Goal: Navigation & Orientation: Find specific page/section

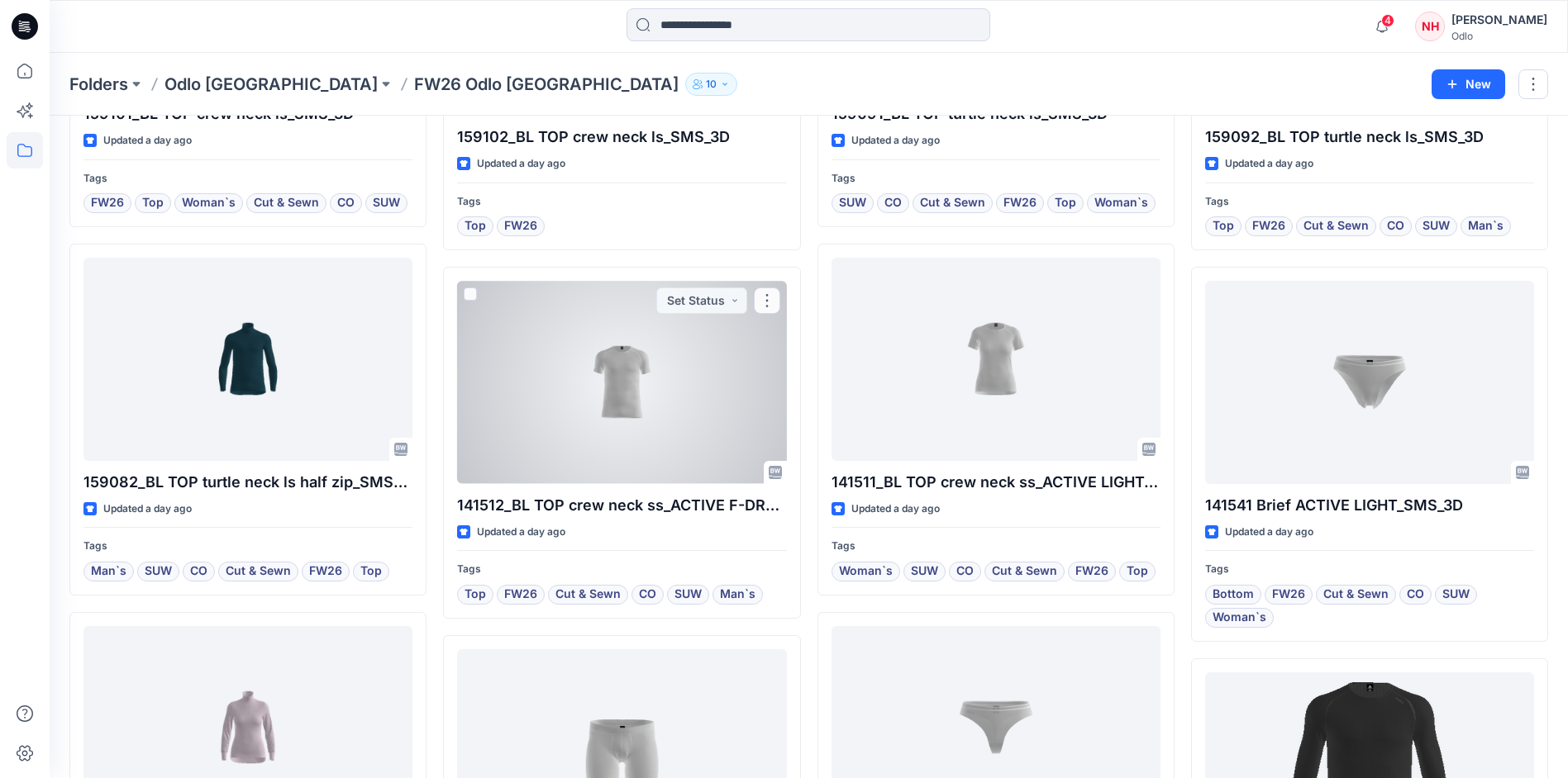
scroll to position [1176, 0]
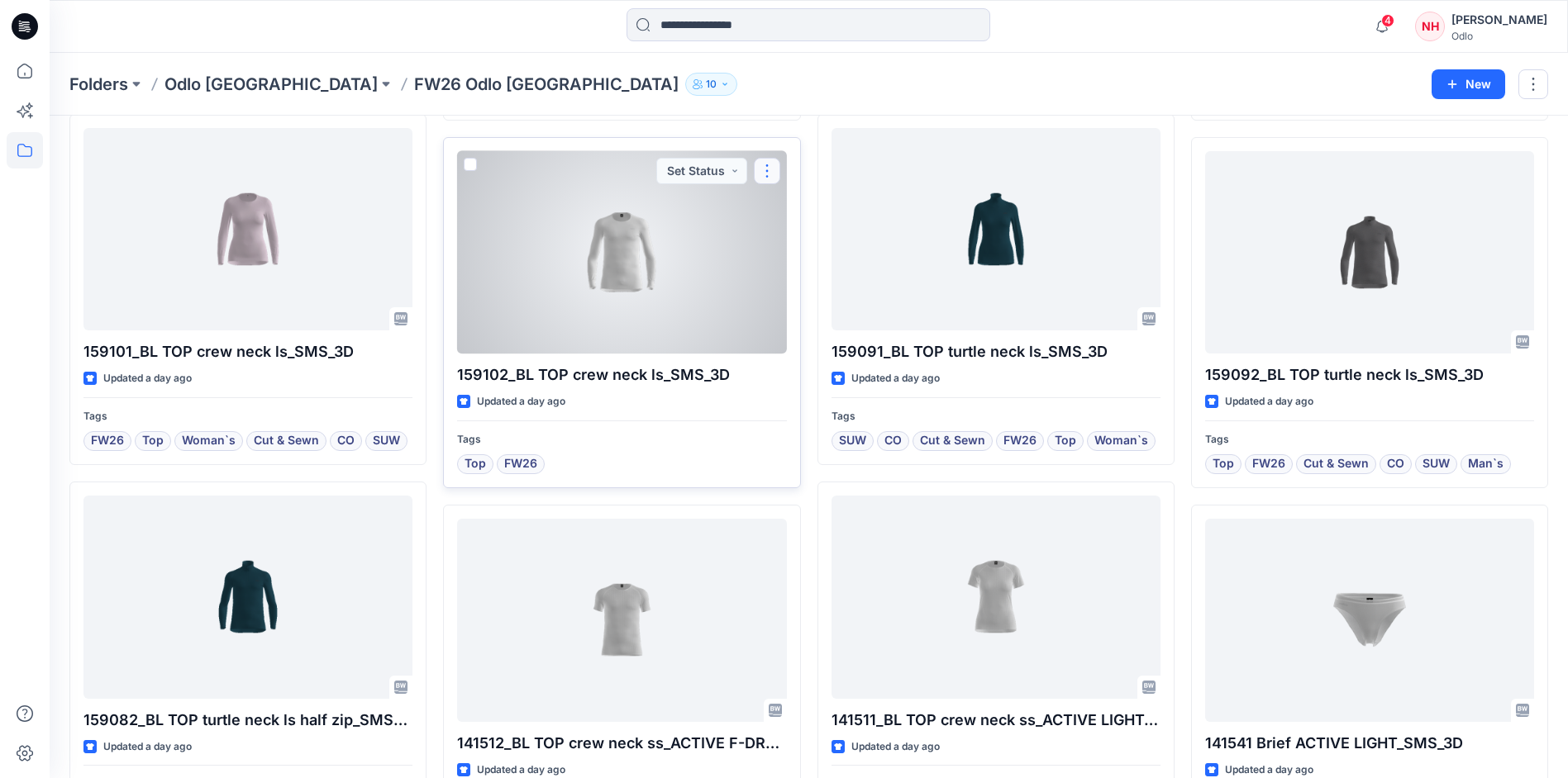
click at [763, 175] on button "button" at bounding box center [766, 171] width 27 height 27
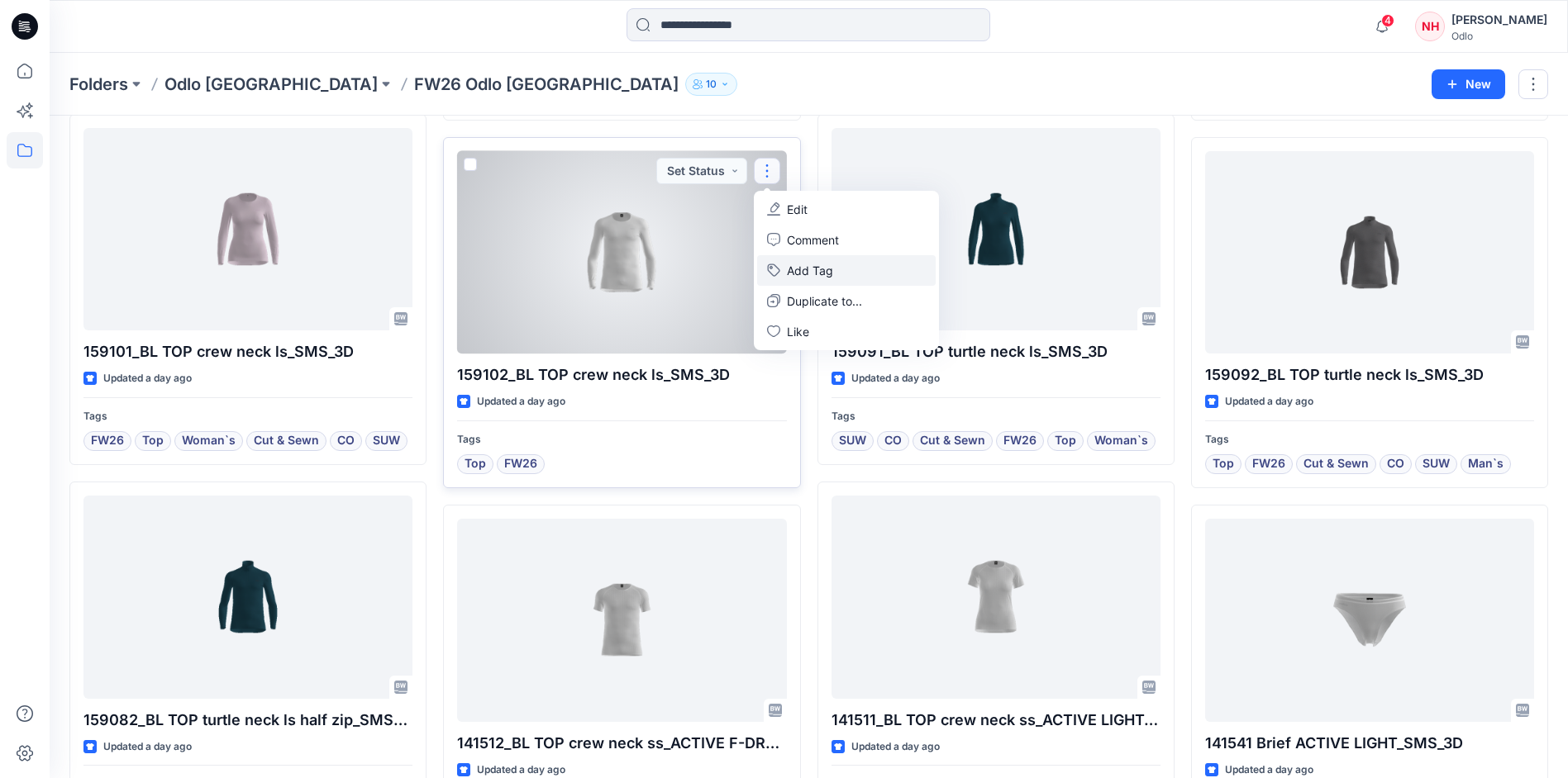
click at [829, 268] on button "Add Tag" at bounding box center [846, 270] width 178 height 31
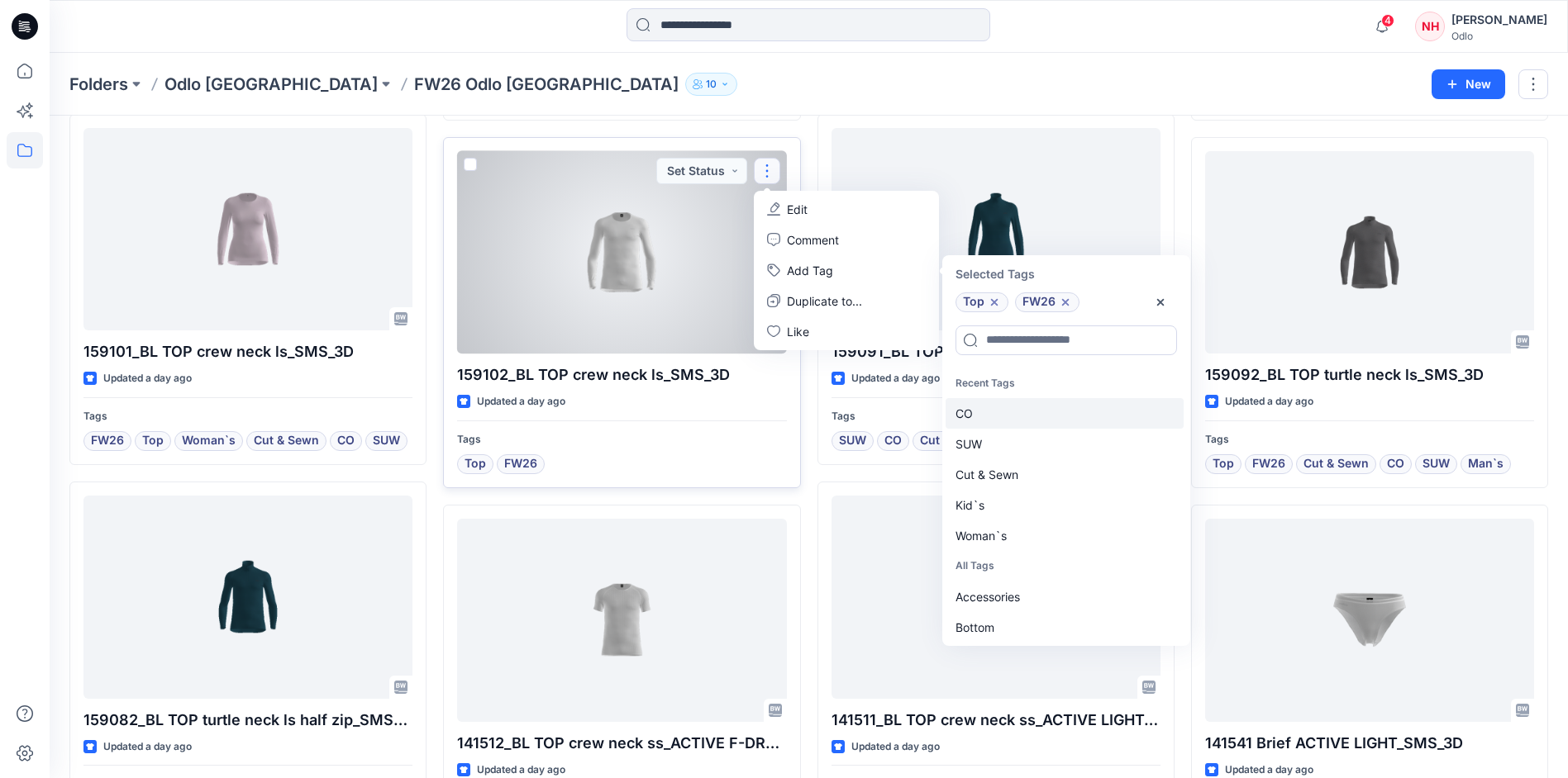
click at [1061, 420] on div "CO" at bounding box center [1064, 413] width 238 height 31
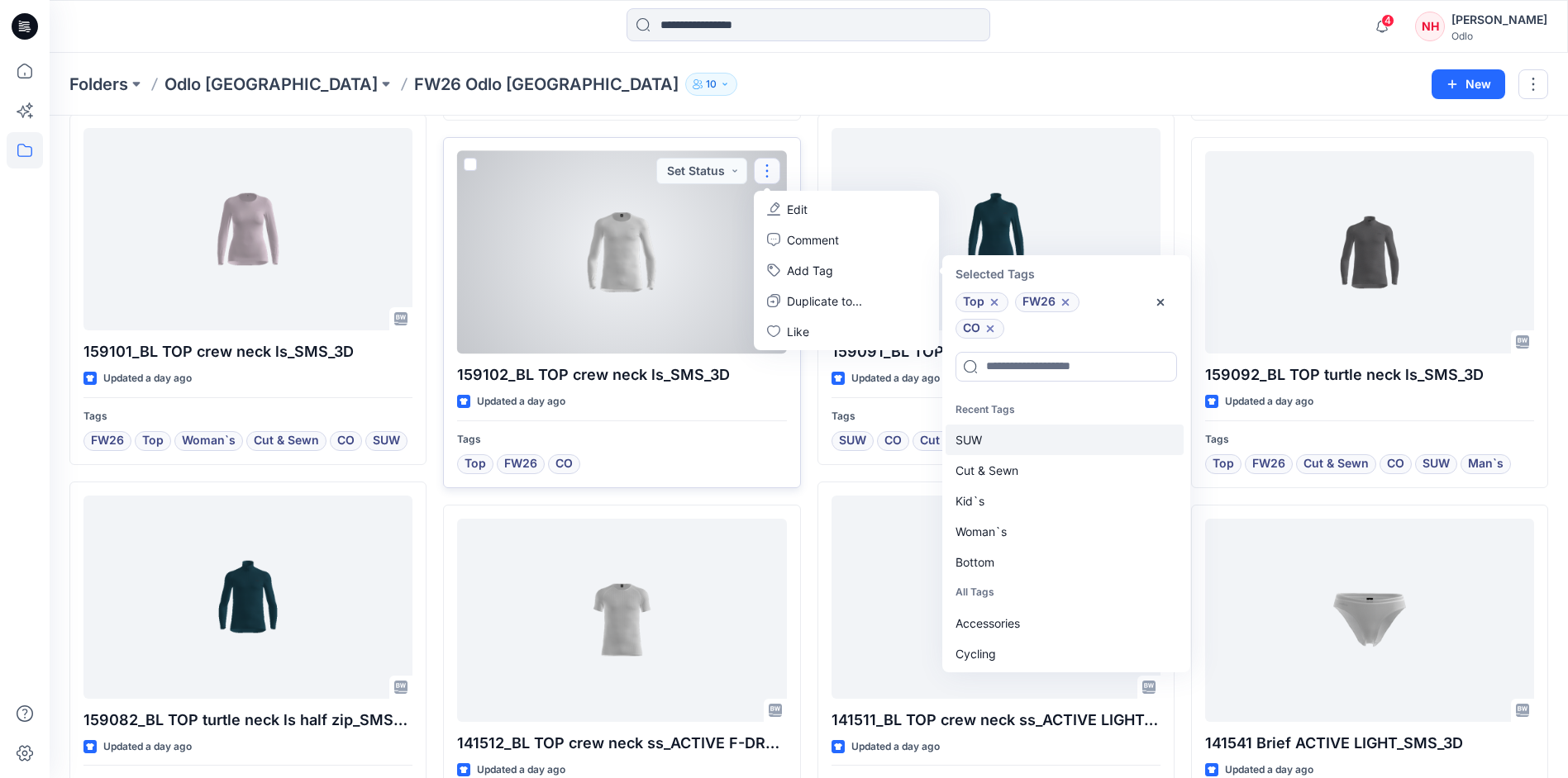
click at [1060, 427] on div "SUW" at bounding box center [1064, 440] width 238 height 31
click at [1060, 427] on div "Cut & Sewn" at bounding box center [1064, 440] width 238 height 31
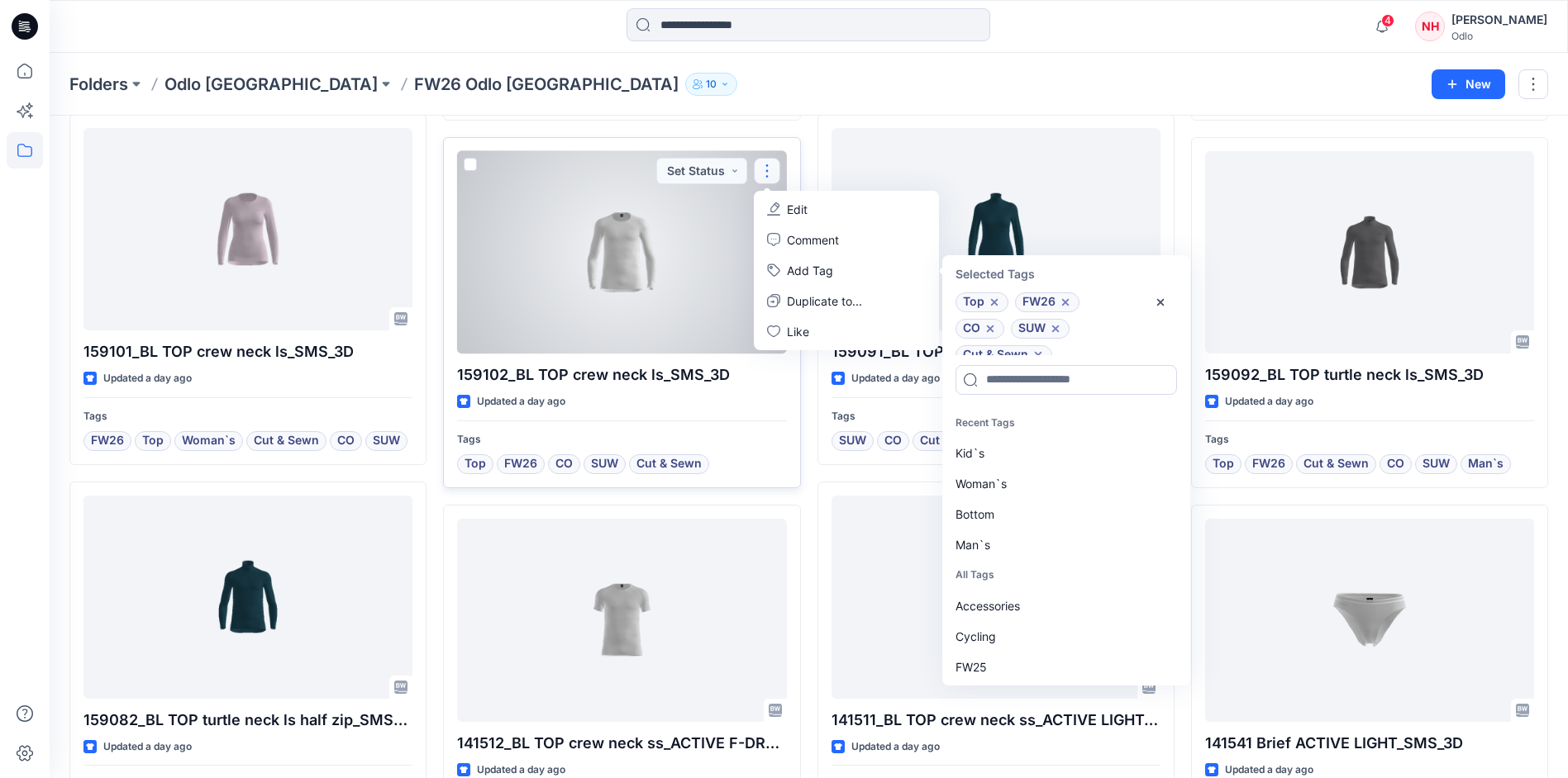
scroll to position [13, 0]
click at [1038, 536] on div "Man`s" at bounding box center [1064, 544] width 238 height 31
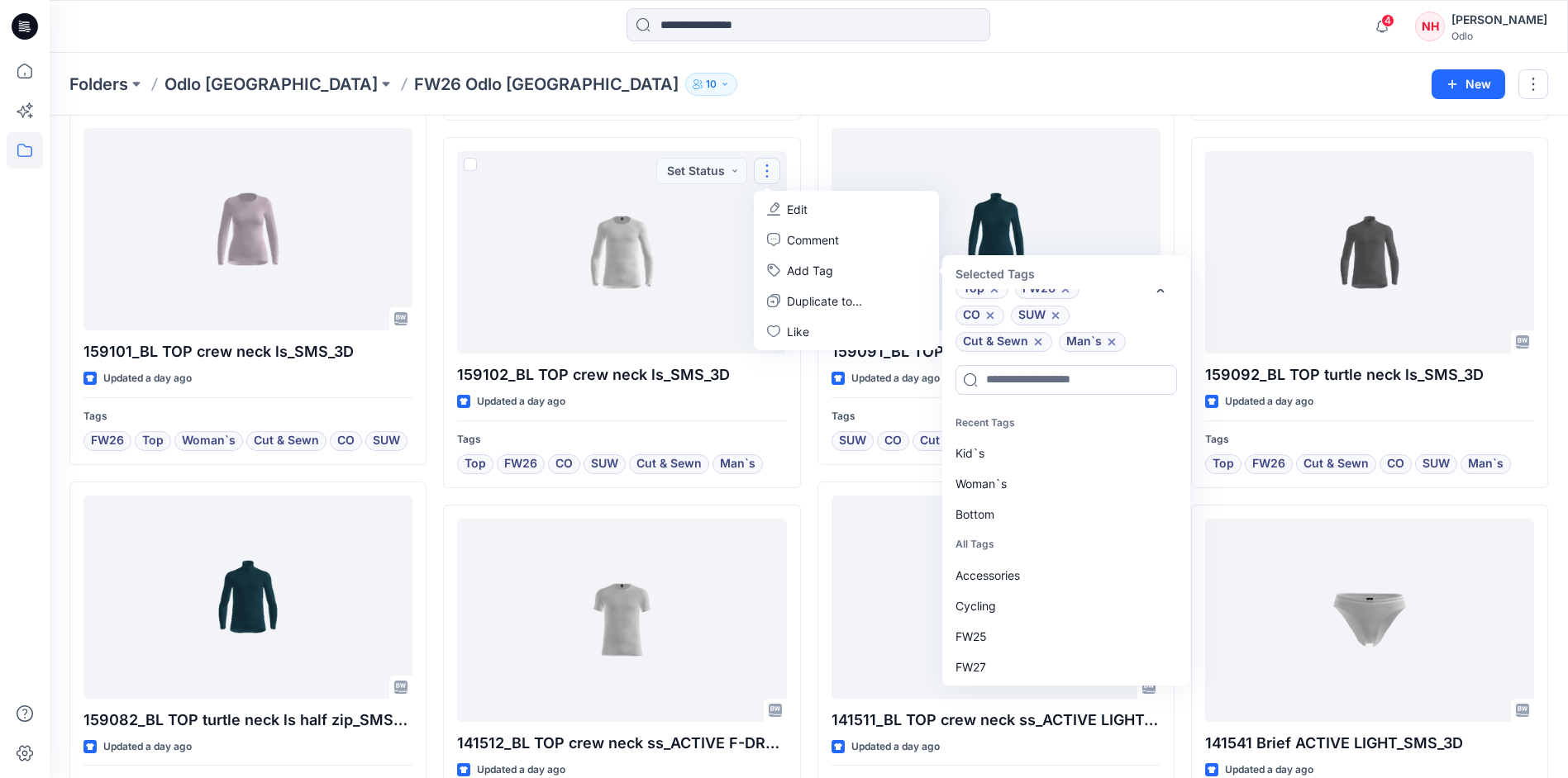
click at [763, 75] on div "Folders Odlo [GEOGRAPHIC_DATA] FW26 Odlo [GEOGRAPHIC_DATA] 10" at bounding box center [744, 84] width 1350 height 23
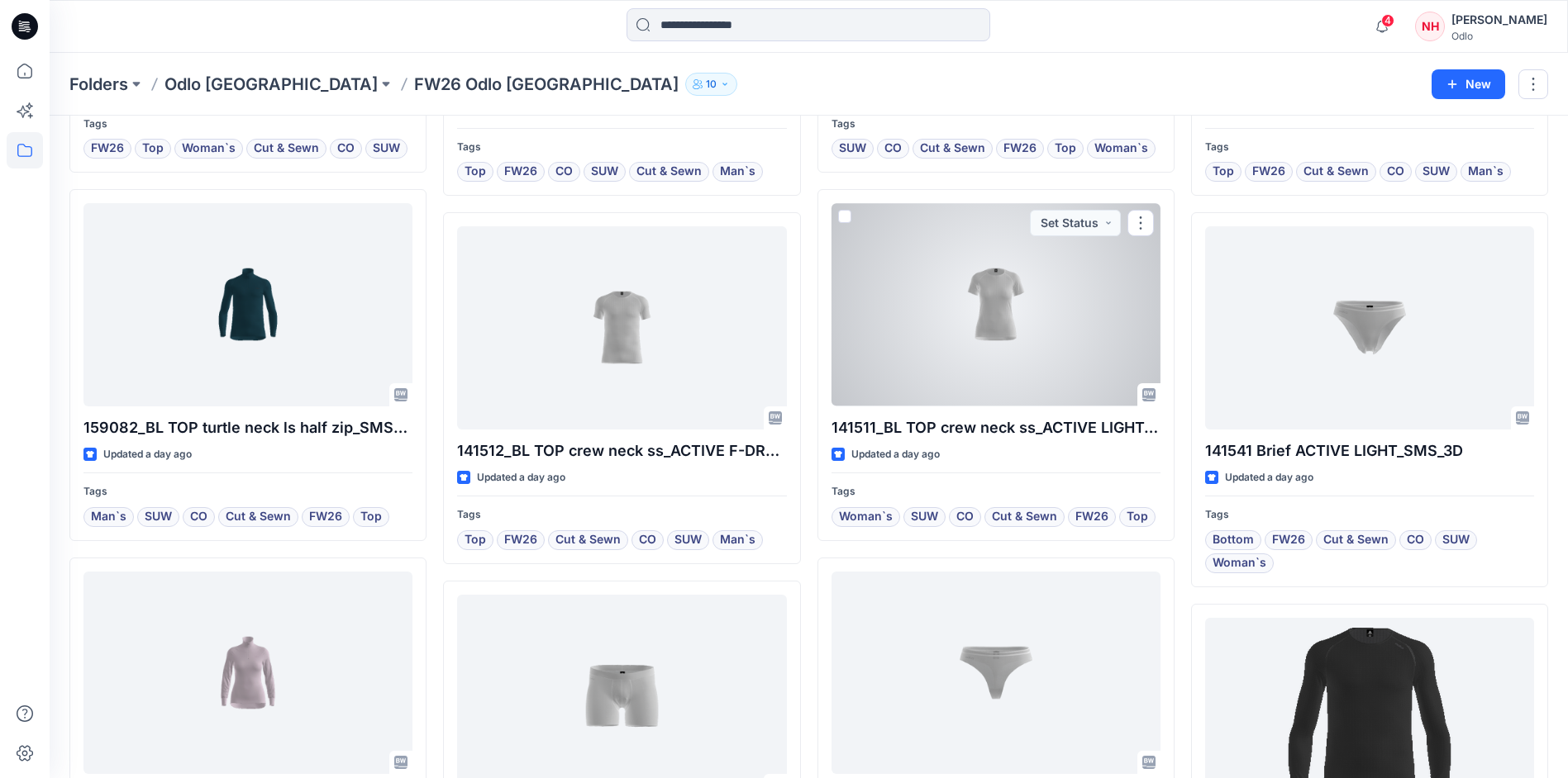
scroll to position [1800, 0]
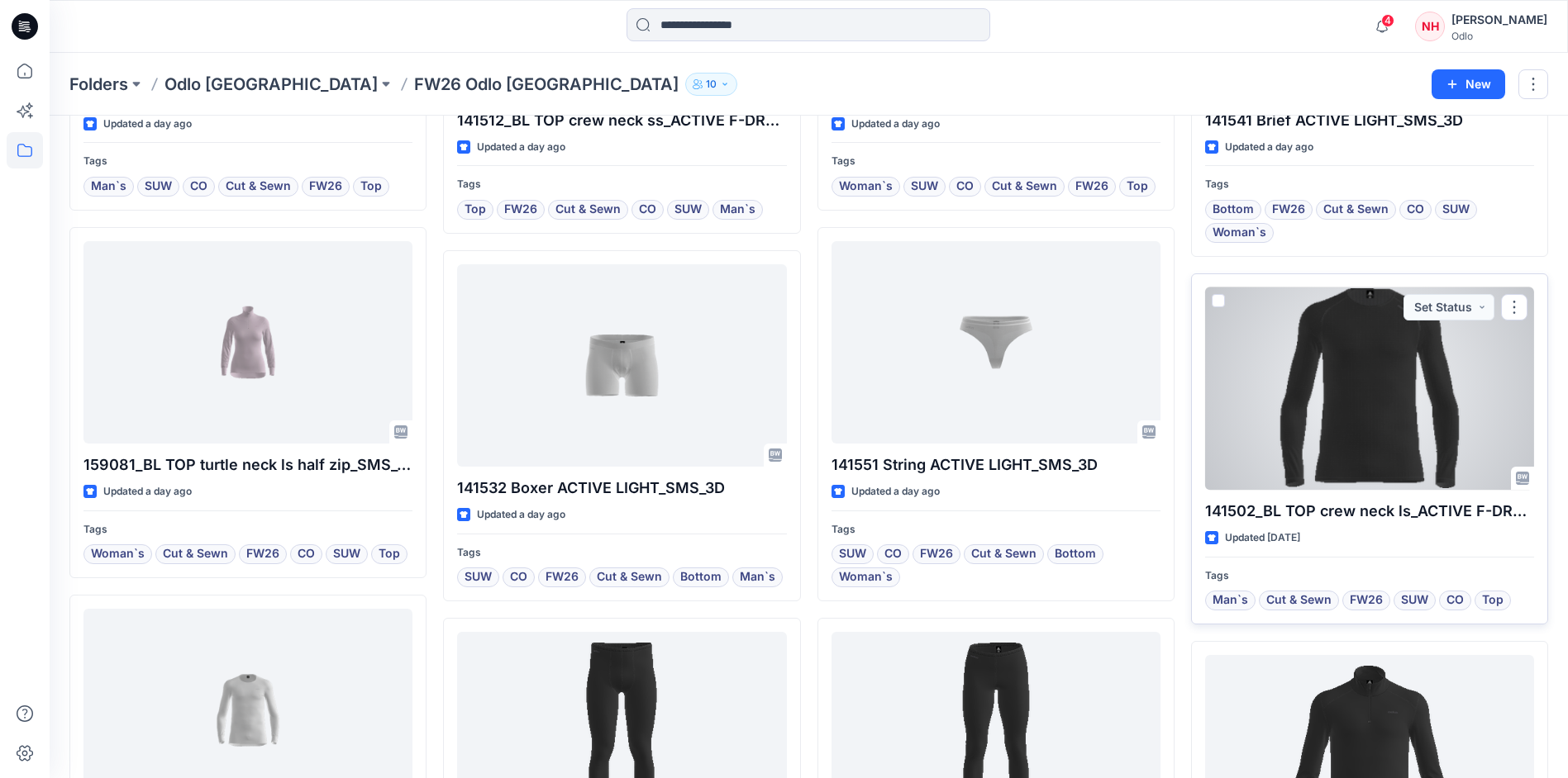
click at [1295, 378] on div at bounding box center [1370, 389] width 329 height 202
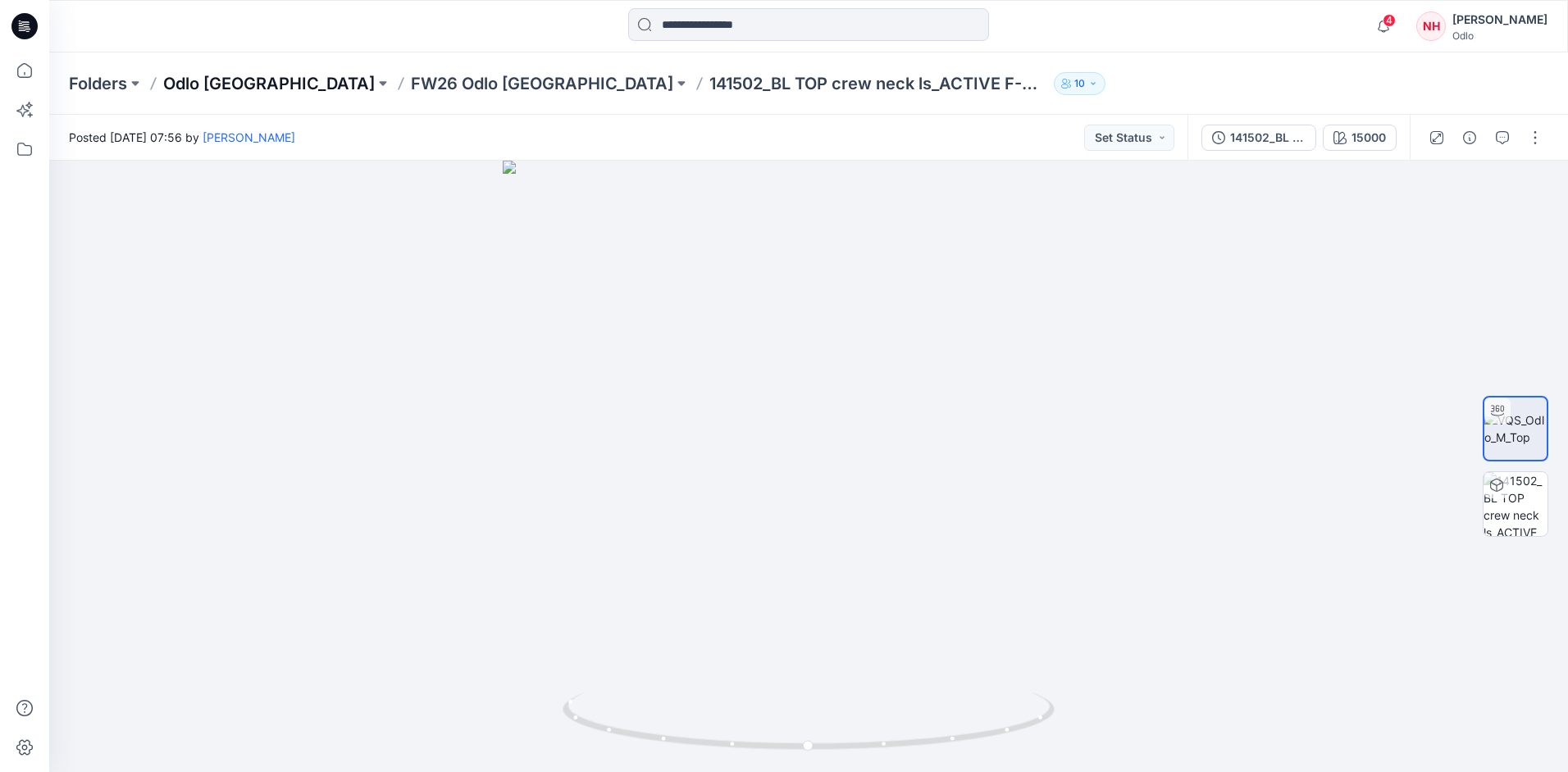
click at [214, 88] on p "Odlo [GEOGRAPHIC_DATA]" at bounding box center [269, 83] width 211 height 23
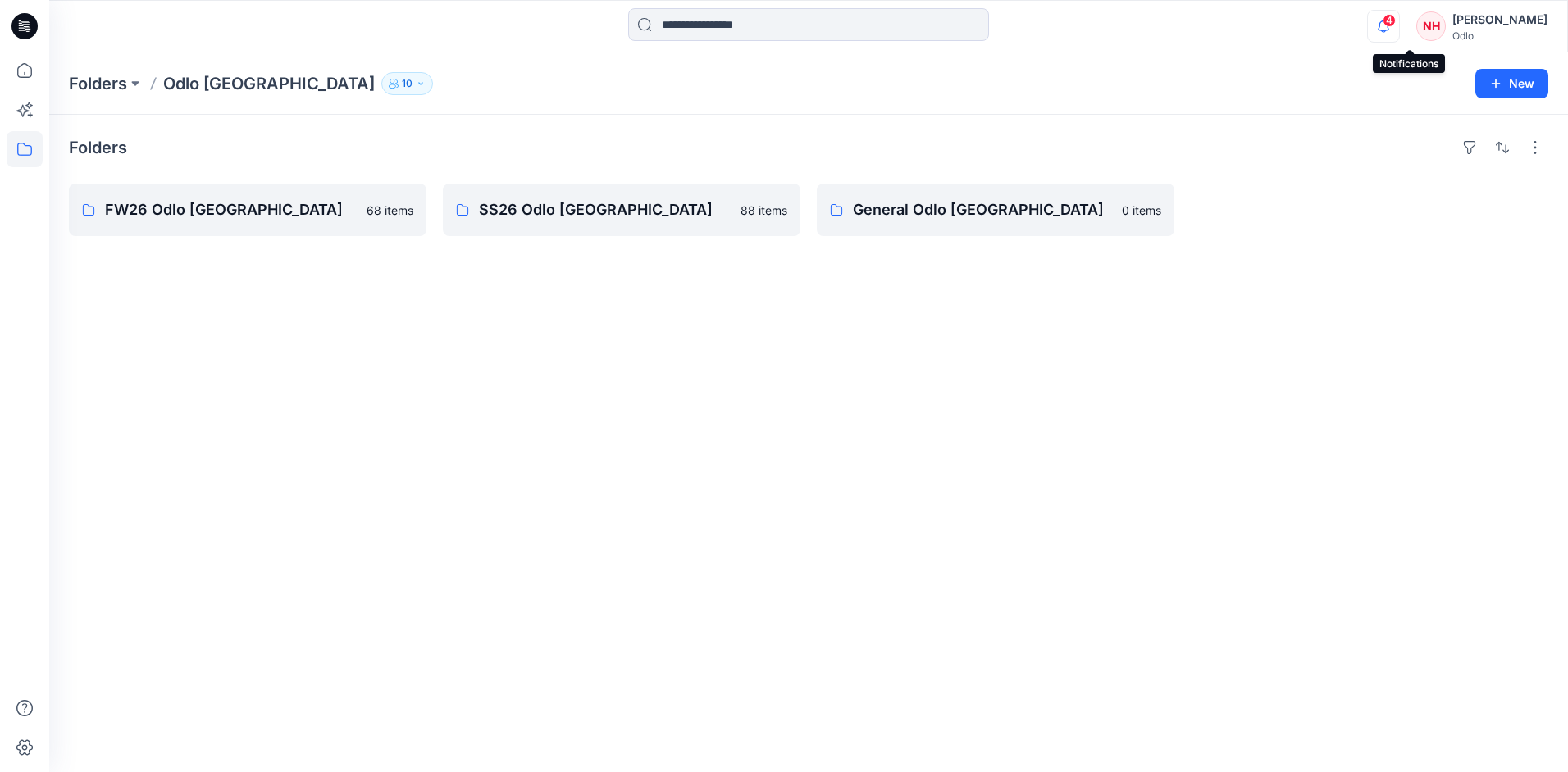
click at [1400, 27] on icon "button" at bounding box center [1384, 26] width 31 height 33
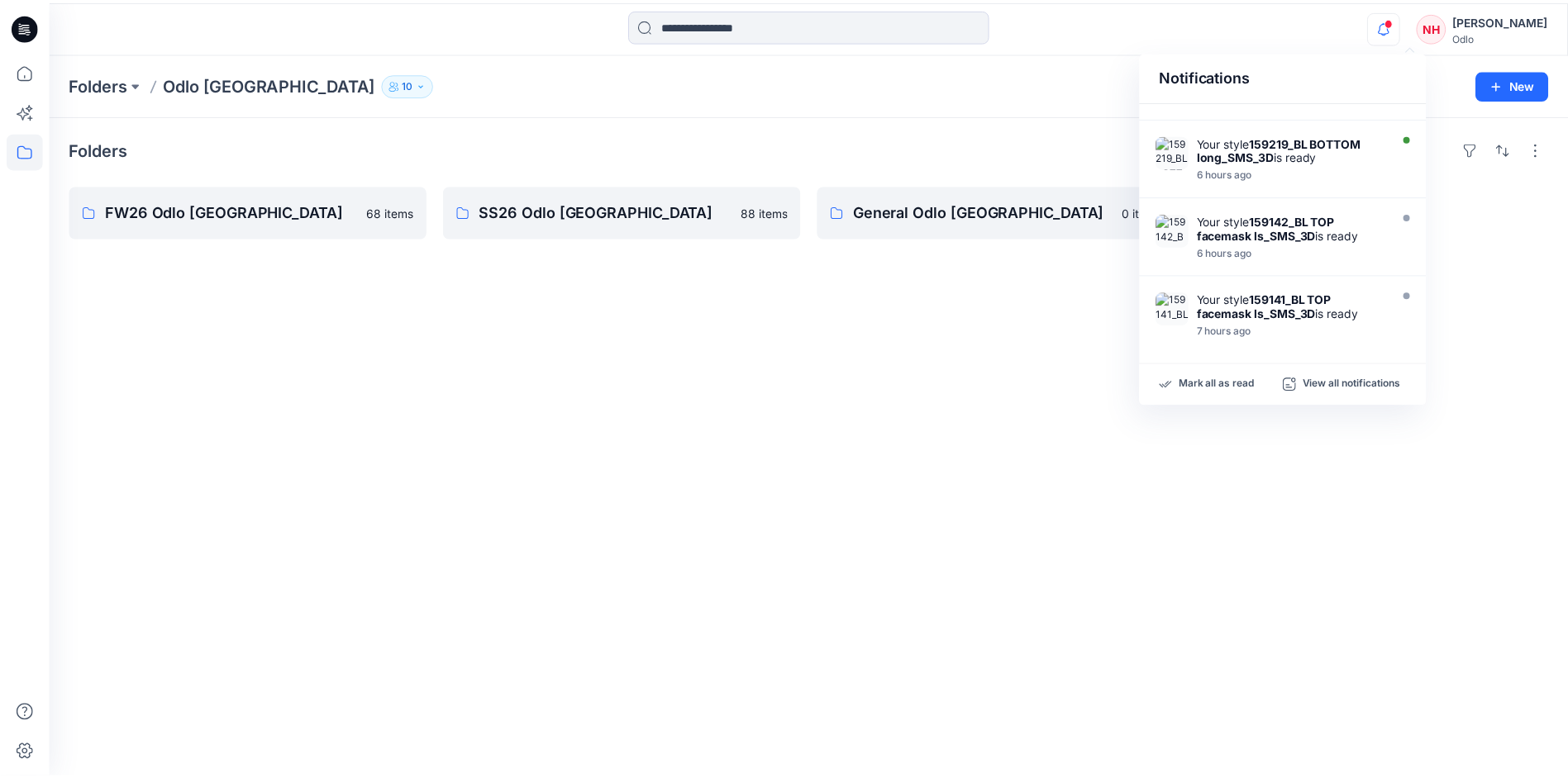
scroll to position [248, 0]
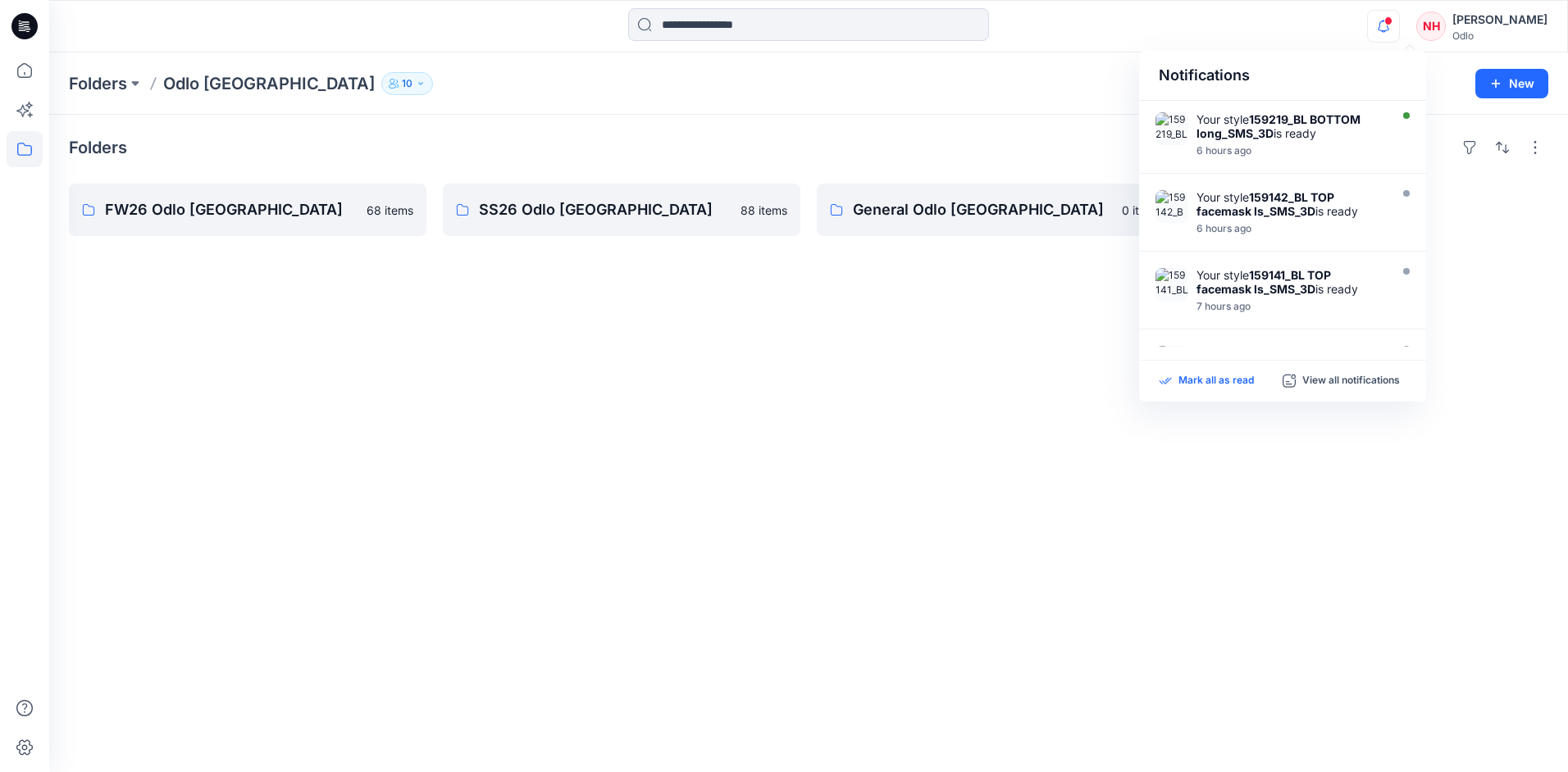
click at [1219, 377] on p "Mark all as read" at bounding box center [1216, 381] width 75 height 15
click at [262, 220] on p "FW26 Odlo [GEOGRAPHIC_DATA]" at bounding box center [246, 209] width 282 height 23
